Goal: Navigation & Orientation: Go to known website

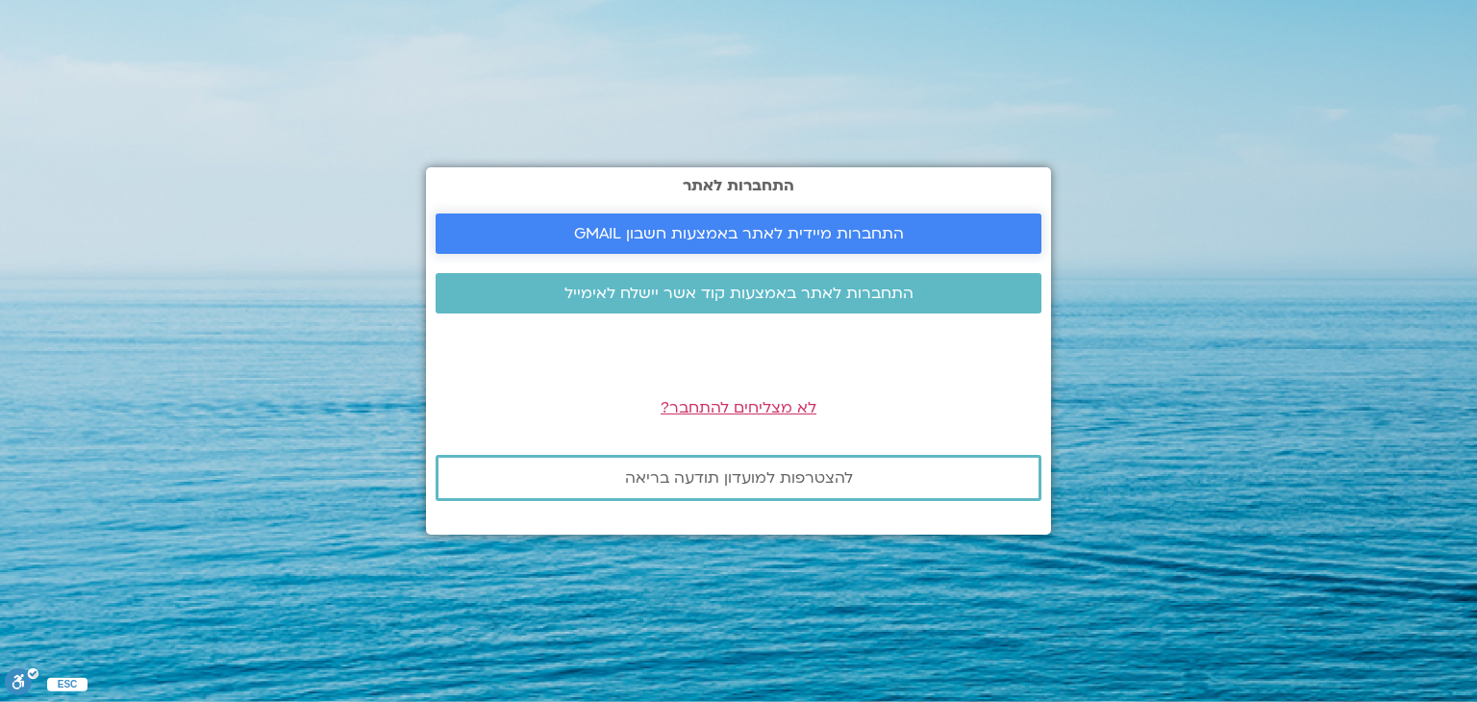
click at [613, 232] on span "התחברות מיידית לאתר באמצעות חשבון GMAIL" at bounding box center [739, 233] width 330 height 17
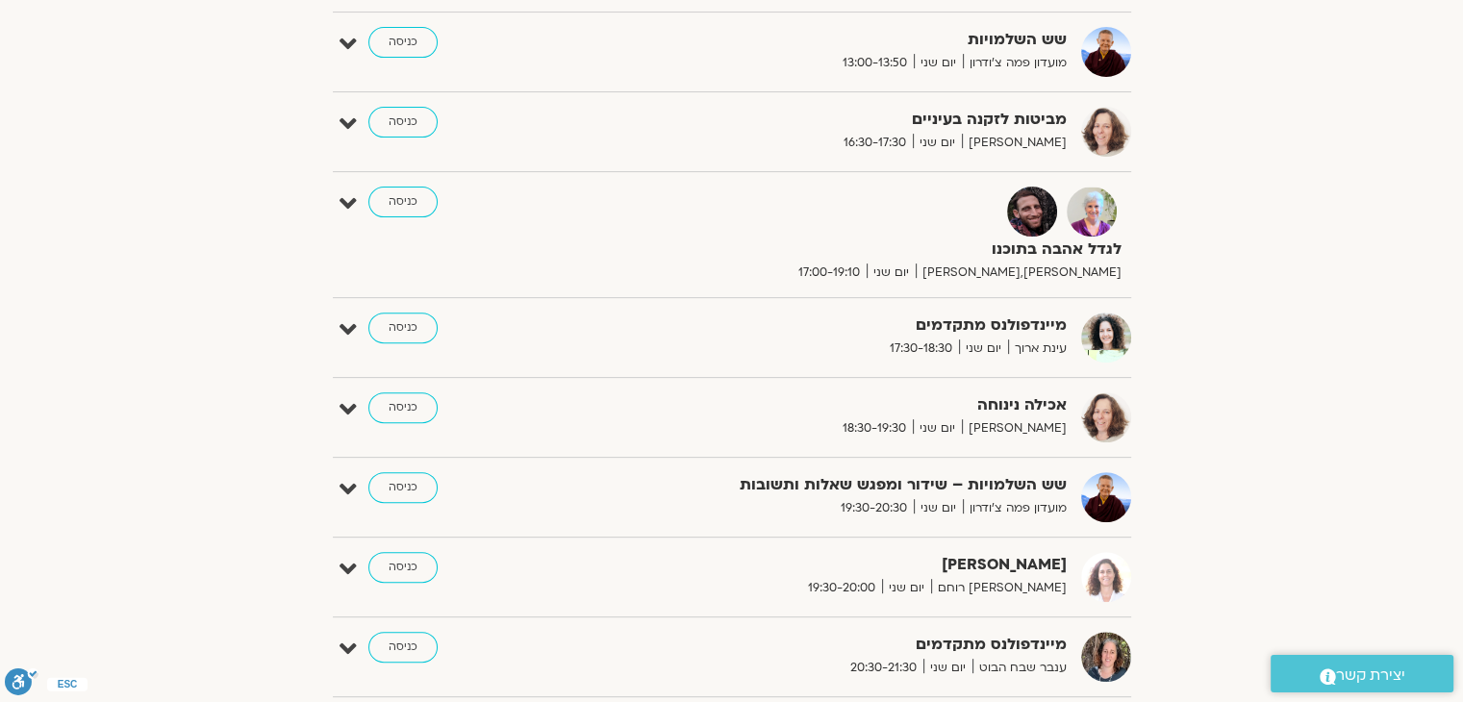
scroll to position [573, 0]
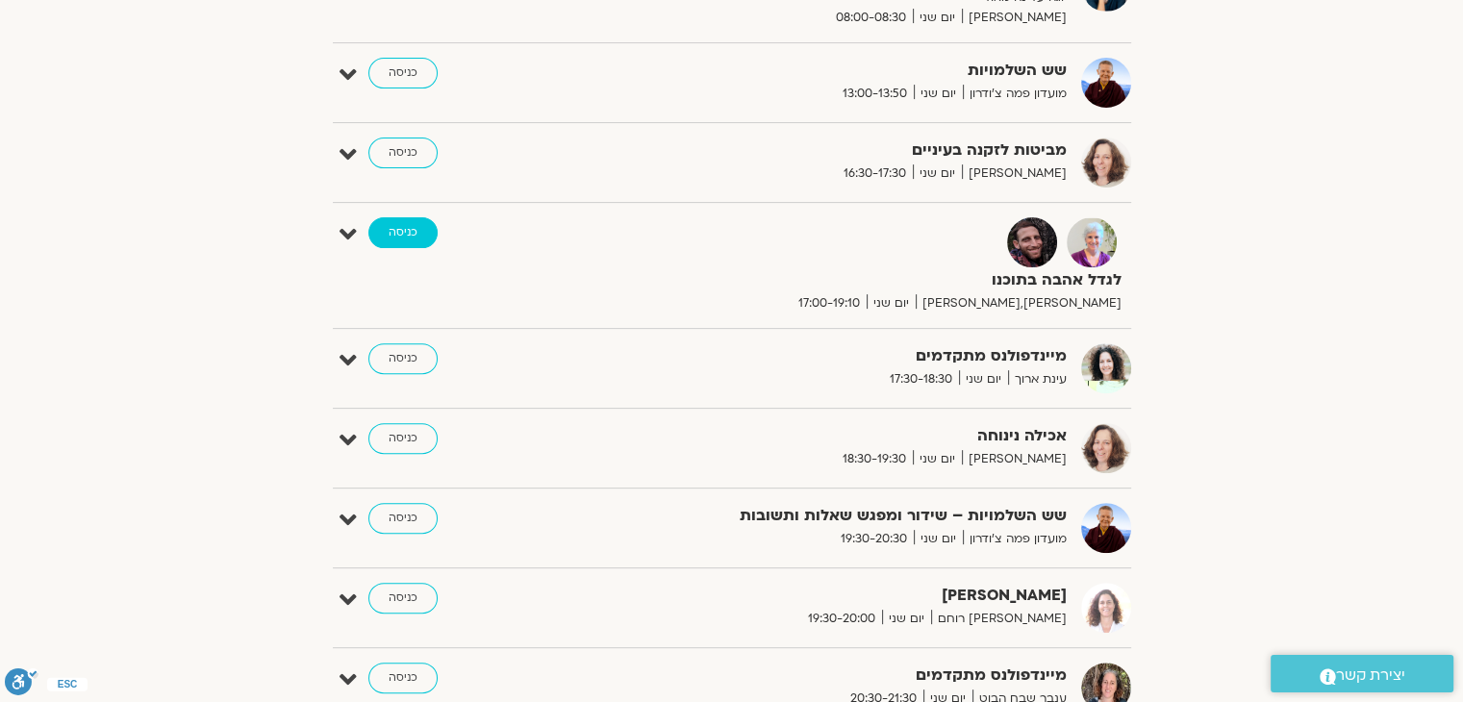
click at [411, 224] on link "כניסה" at bounding box center [402, 232] width 69 height 31
